Goal: Task Accomplishment & Management: Manage account settings

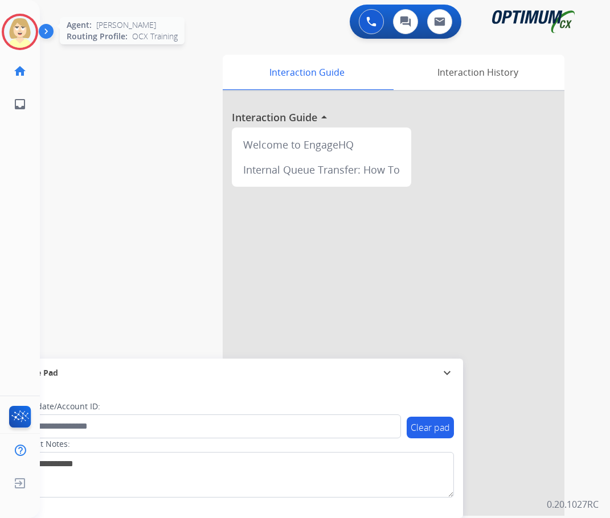
click at [18, 30] on img at bounding box center [20, 32] width 32 height 32
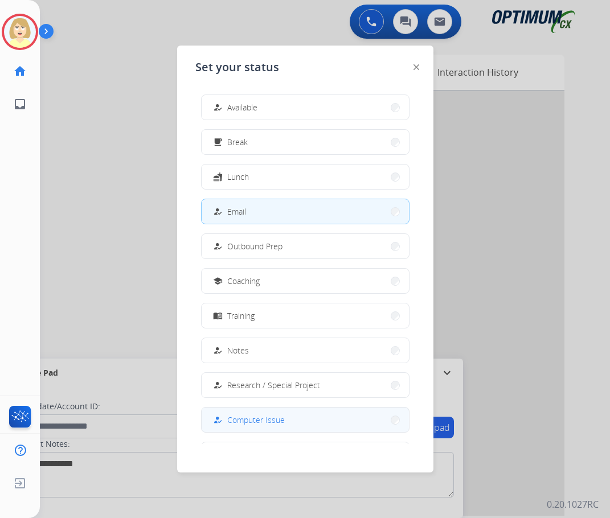
scroll to position [108, 0]
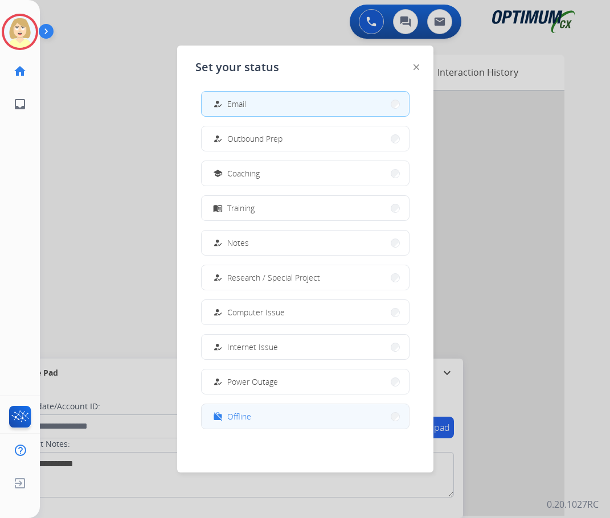
click at [238, 417] on span "Offline" at bounding box center [239, 417] width 24 height 12
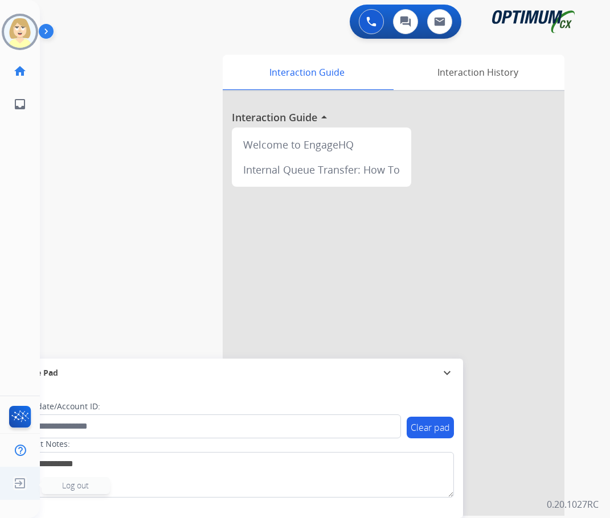
click at [35, 474] on ul "Log out Log out" at bounding box center [20, 483] width 40 height 33
click at [75, 486] on span "Log out" at bounding box center [75, 485] width 27 height 11
